Goal: Check status: Check status

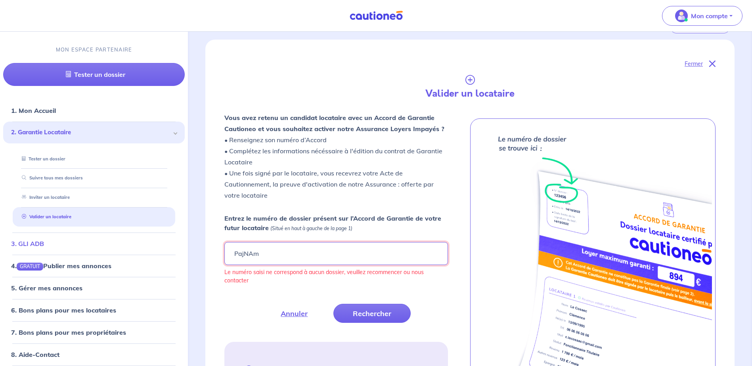
drag, startPoint x: 295, startPoint y: 252, endPoint x: 148, endPoint y: 247, distance: 147.6
click at [148, 248] on div "Mon compte MON ESPACE PARTENAIRE Tester un dossier 1. Mon Accueil 2. Garantie L…" at bounding box center [376, 366] width 752 height 1031
paste input "text"
type input "PajNAm"
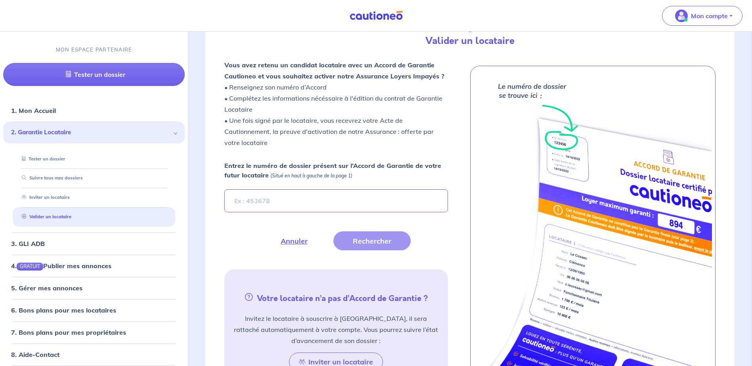
scroll to position [219, 0]
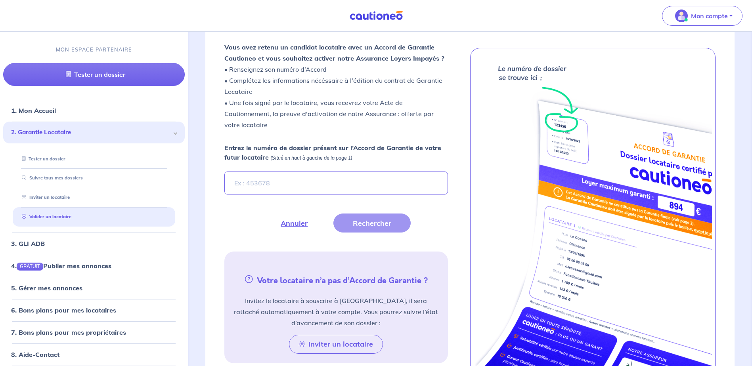
click at [299, 173] on input "Entrez le numéro de dossier présent sur l’Accord de Garantie de votre futur loc…" at bounding box center [335, 183] width 223 height 23
type input "PajNAm"
click at [380, 222] on button "Rechercher" at bounding box center [372, 223] width 77 height 19
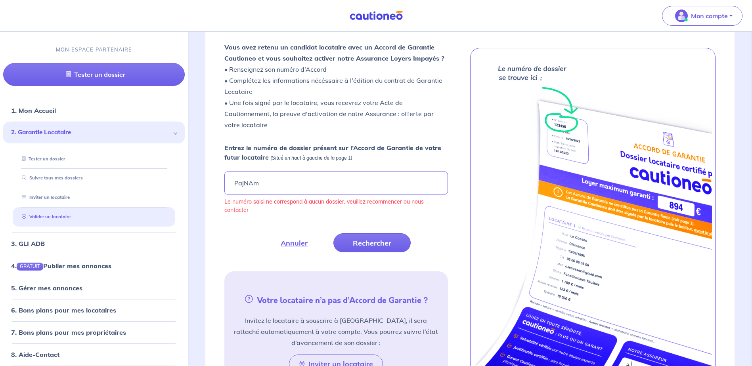
click at [62, 218] on link "Valider un locataire" at bounding box center [45, 217] width 52 height 6
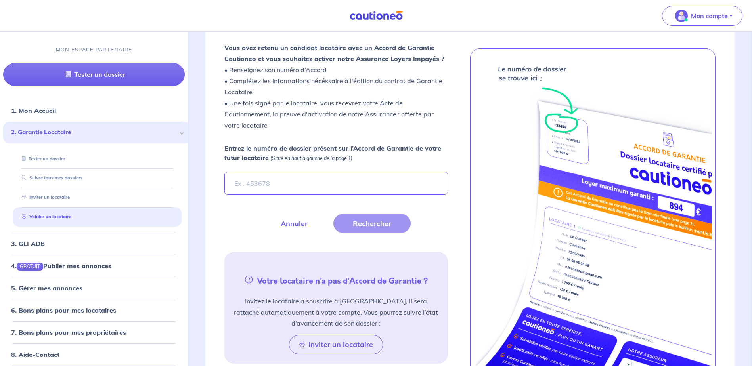
scroll to position [219, 0]
type input "PajNAm"
click at [376, 222] on button "Rechercher" at bounding box center [372, 223] width 77 height 19
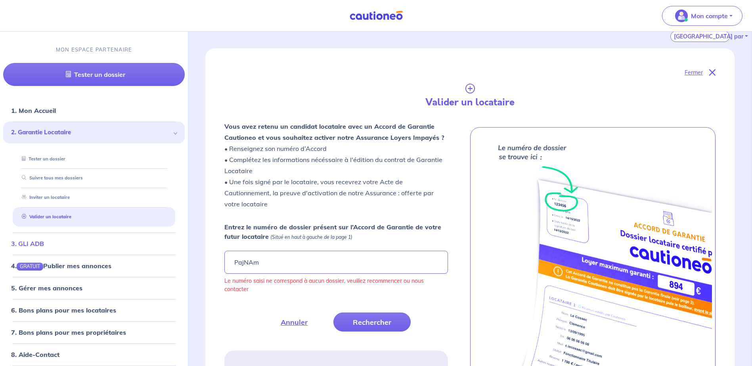
scroll to position [26, 0]
